Goal: Check status: Check status

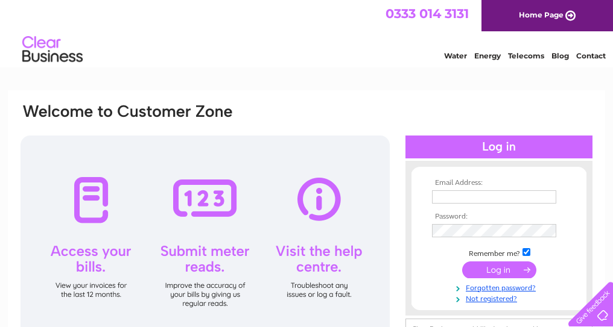
type input "[EMAIL_ADDRESS][DOMAIN_NAME]"
click at [509, 265] on input "submit" at bounding box center [499, 270] width 74 height 17
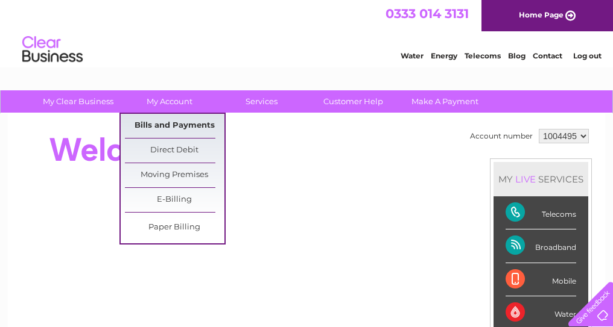
click at [183, 115] on link "Bills and Payments" at bounding box center [174, 126] width 99 height 24
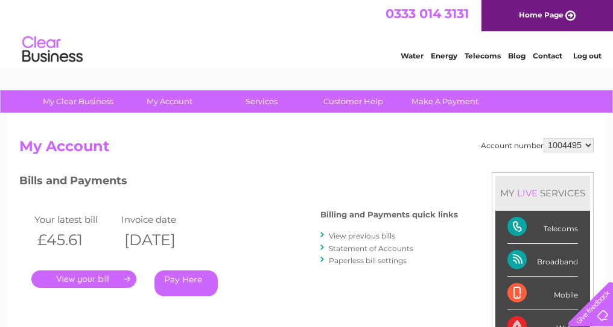
click at [77, 273] on link "." at bounding box center [83, 279] width 105 height 17
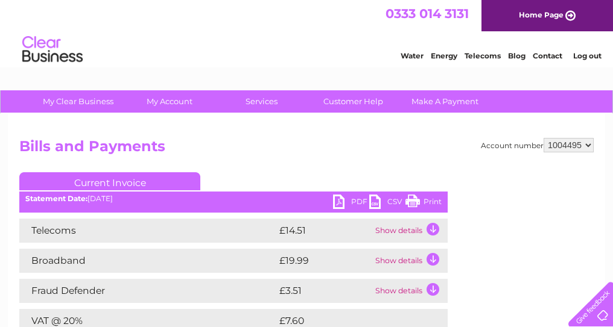
click at [356, 197] on link "PDF" at bounding box center [351, 203] width 36 height 17
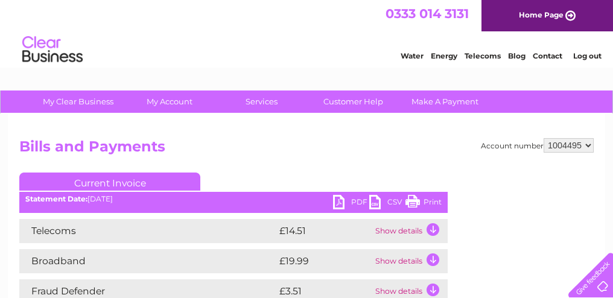
click at [596, 59] on link "Log out" at bounding box center [587, 55] width 28 height 9
